Goal: Information Seeking & Learning: Learn about a topic

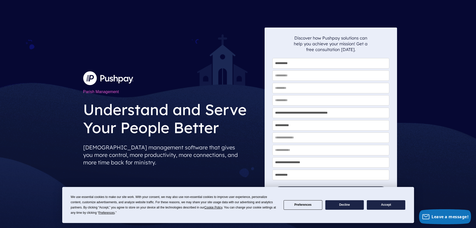
click at [106, 76] on img at bounding box center [108, 78] width 50 height 14
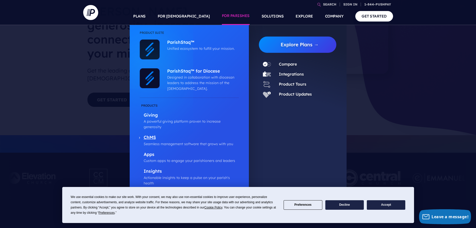
scroll to position [50, 0]
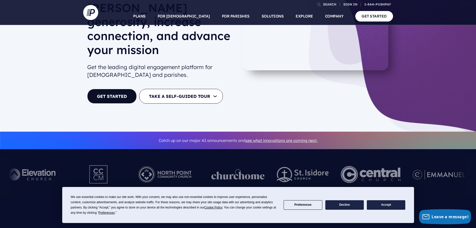
click at [387, 206] on button "Accept" at bounding box center [386, 205] width 39 height 10
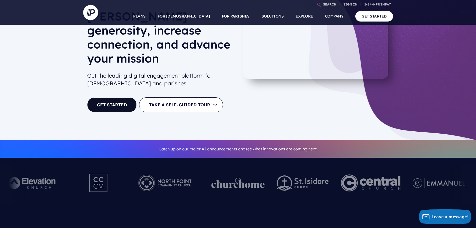
scroll to position [0, 0]
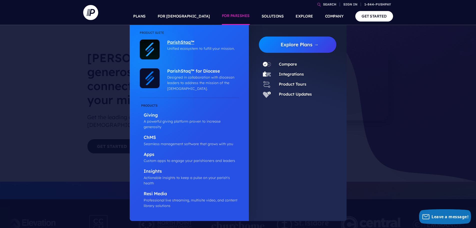
click at [181, 42] on p "ParishStaq™" at bounding box center [201, 43] width 69 height 6
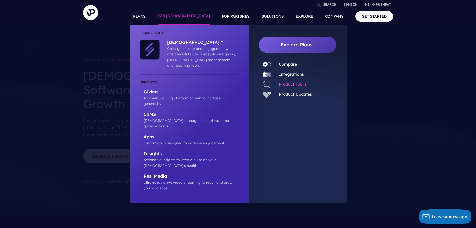
click at [287, 84] on link "Product Tours" at bounding box center [293, 84] width 28 height 5
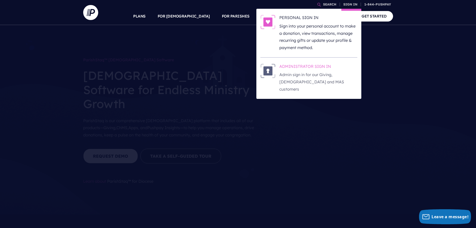
click at [293, 67] on h6 "ADMINISTRATOR SIGN IN" at bounding box center [319, 68] width 78 height 8
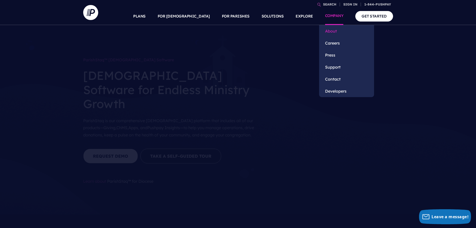
click at [337, 30] on link "About" at bounding box center [346, 31] width 55 height 12
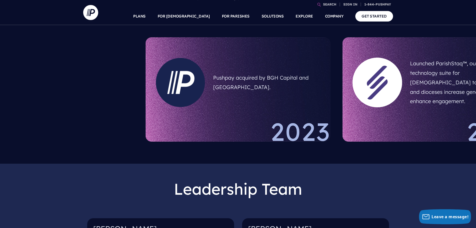
scroll to position [300, 0]
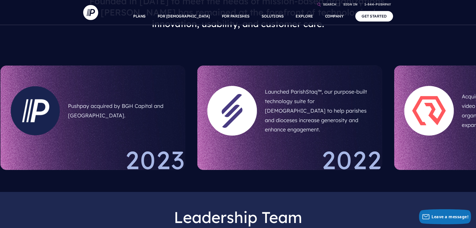
click at [256, 113] on div "Launched ParishStaq™, our purpose-built technology suite for Catholic churches …" at bounding box center [290, 118] width 185 height 104
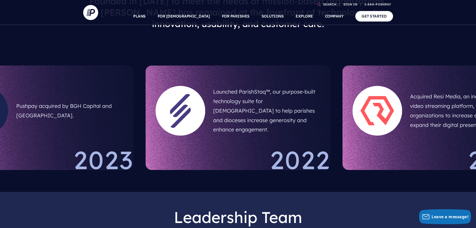
click at [213, 117] on h5 "Launched ParishStaq™, our purpose-built technology suite for Catholic churches …" at bounding box center [266, 110] width 107 height 51
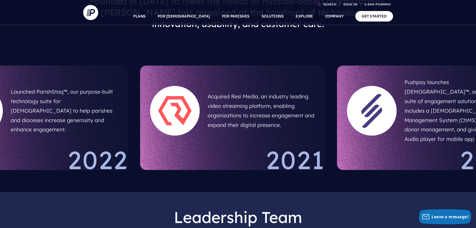
click at [383, 113] on div at bounding box center [372, 111] width 50 height 50
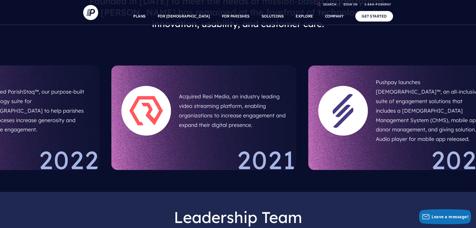
click at [122, 116] on div at bounding box center [147, 111] width 50 height 50
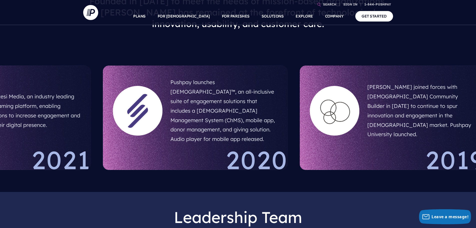
click at [178, 109] on h5 "Pushpay launches ChurchStaq™, an all-inclusive suite of engagement solutions th…" at bounding box center [224, 111] width 107 height 70
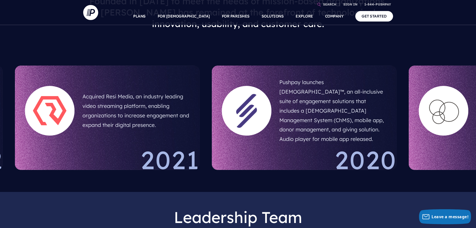
click at [397, 134] on div "Pushpay launches ChurchStaq™, an all-inclusive suite of engagement solutions th…" at bounding box center [304, 118] width 185 height 104
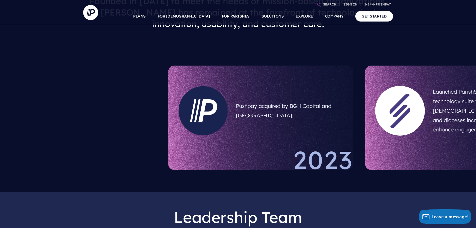
click at [442, 115] on div "Pushpay acquired by BGH Capital and Sixth Street. 2023 Launched ParishStaq™, ou…" at bounding box center [400, 118] width 476 height 116
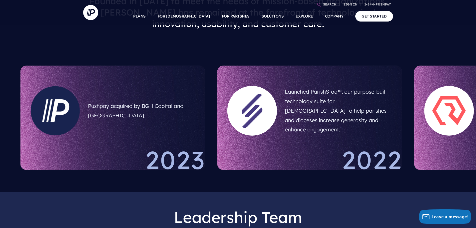
click at [169, 130] on div "Pushpay acquired by BGH Capital and Sixth Street. 2023" at bounding box center [113, 118] width 185 height 104
